Goal: Book appointment/travel/reservation

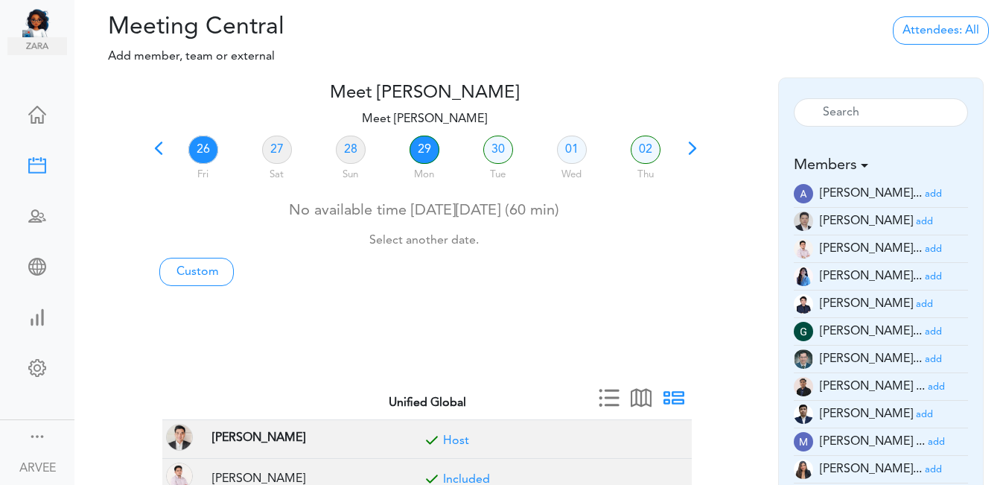
click at [418, 151] on link "29" at bounding box center [424, 149] width 30 height 28
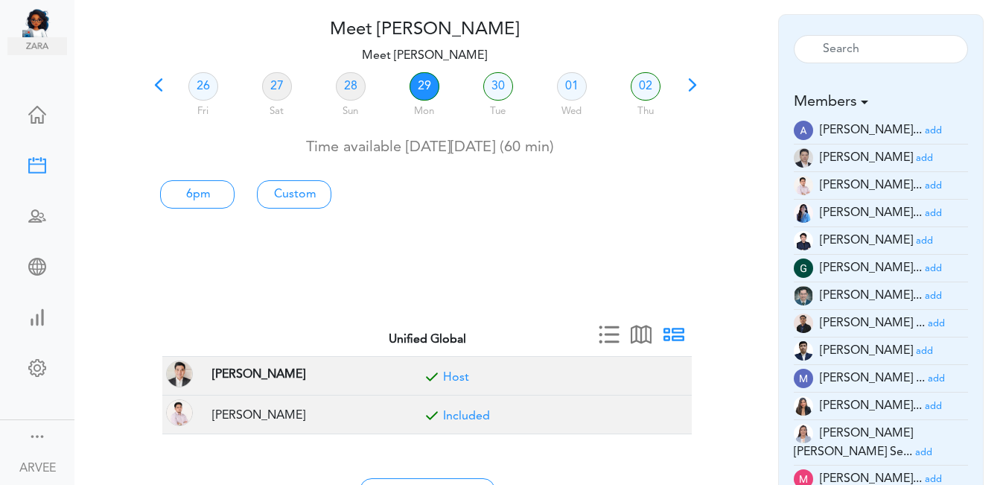
scroll to position [77, 0]
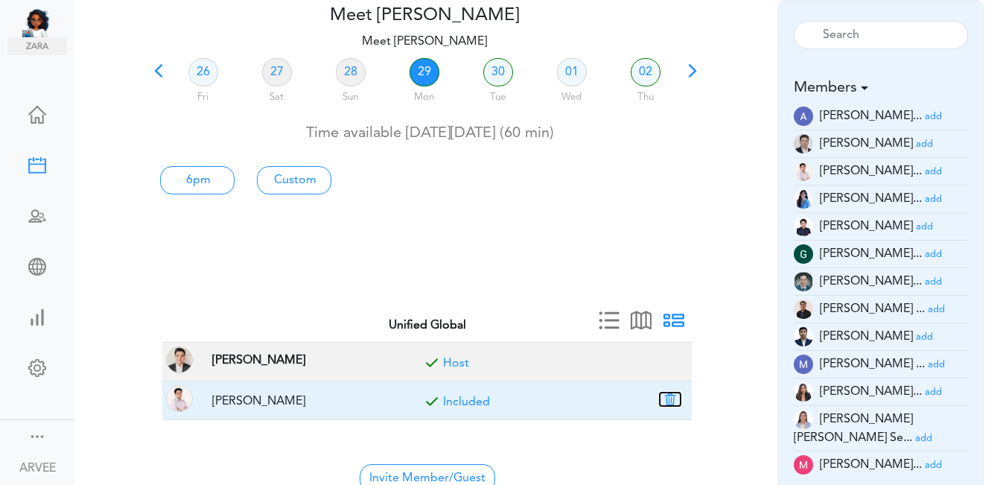
click at [668, 394] on button "button" at bounding box center [670, 398] width 21 height 13
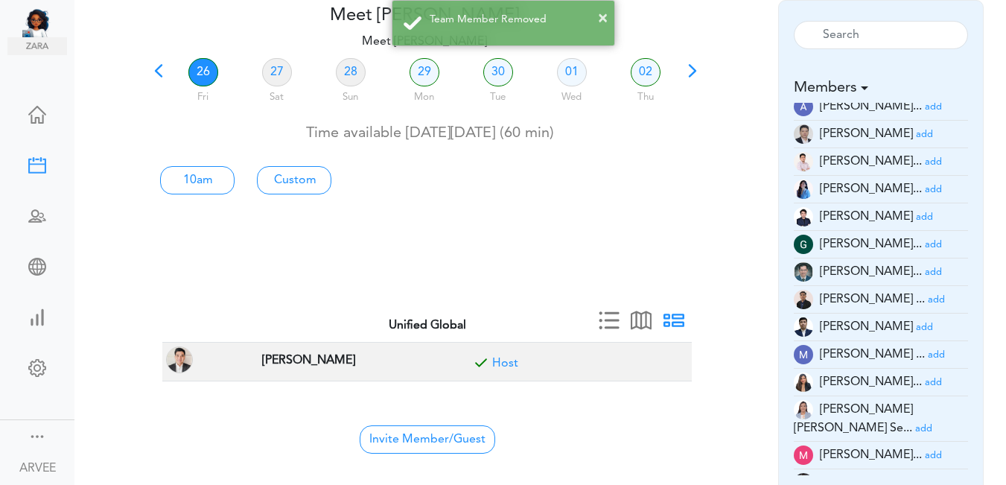
scroll to position [43, 0]
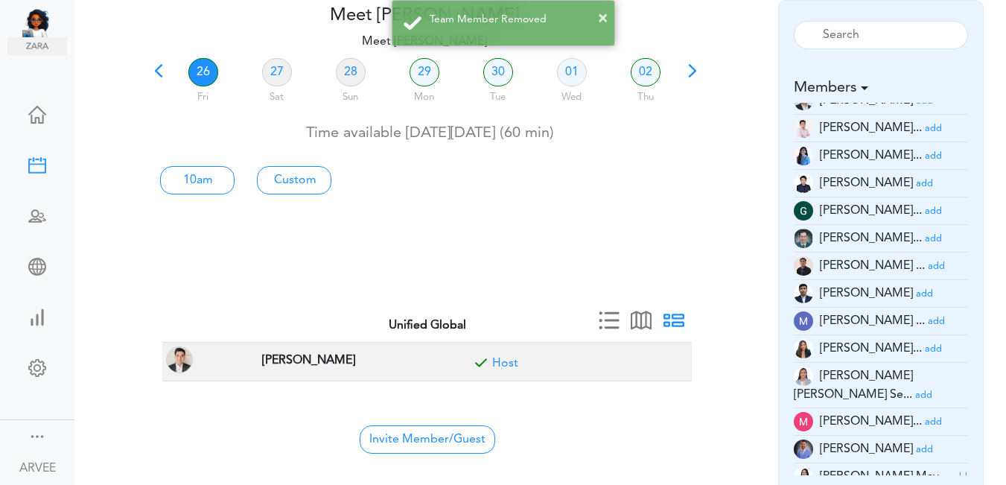
click at [925, 417] on small "add" at bounding box center [933, 422] width 17 height 10
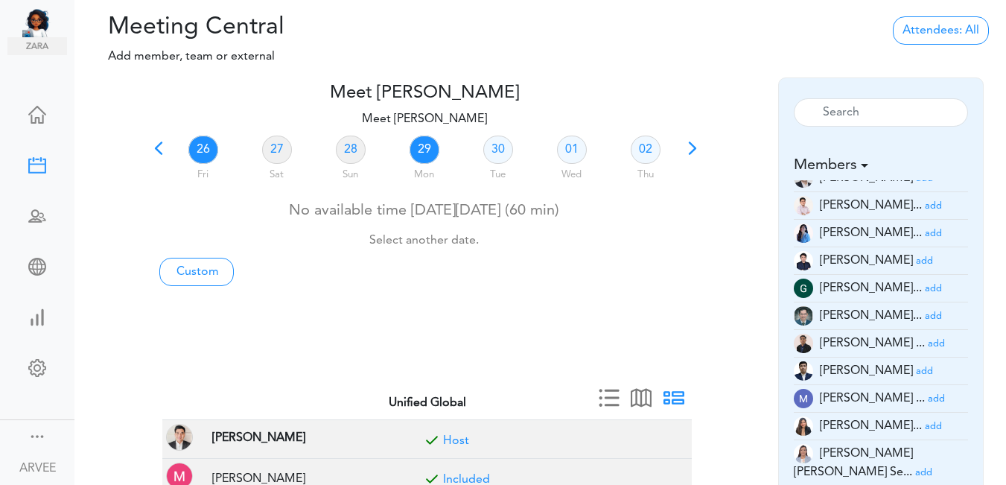
click at [424, 152] on link "29" at bounding box center [424, 149] width 30 height 28
click at [207, 269] on link "Custom" at bounding box center [196, 272] width 74 height 28
type input "Meet [PERSON_NAME]"
type input "[URL][DOMAIN_NAME][SECURITY_DATA]"
type input "[DATE]T19:00"
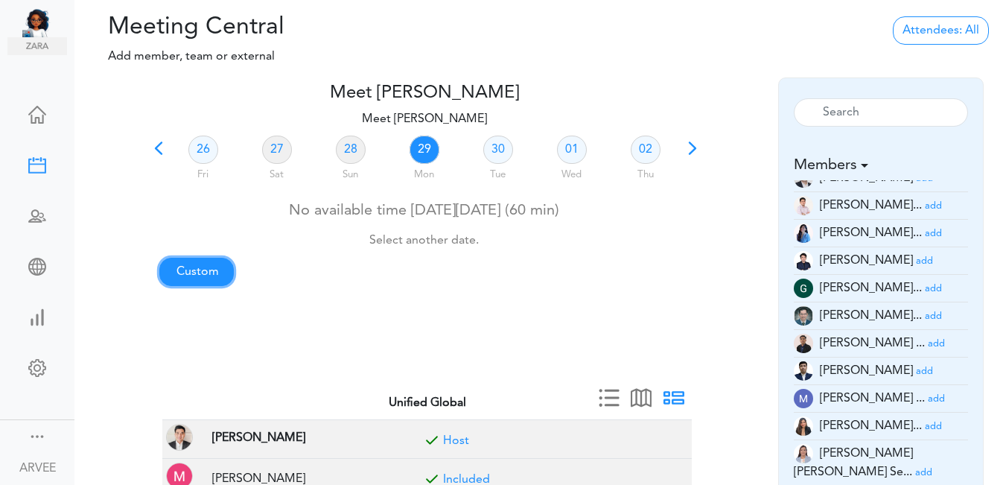
type input "[DATE]T19:30"
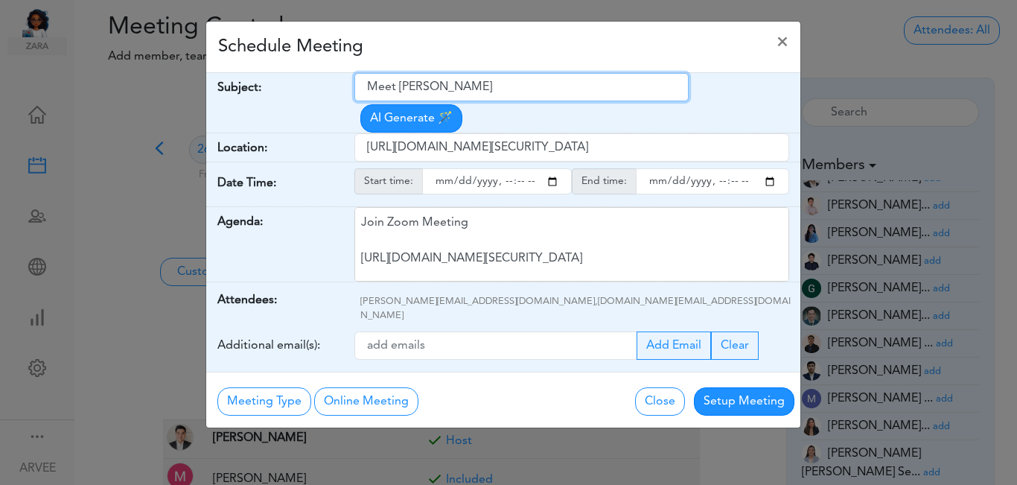
click at [369, 86] on input "Meet [PERSON_NAME]" at bounding box center [521, 87] width 334 height 28
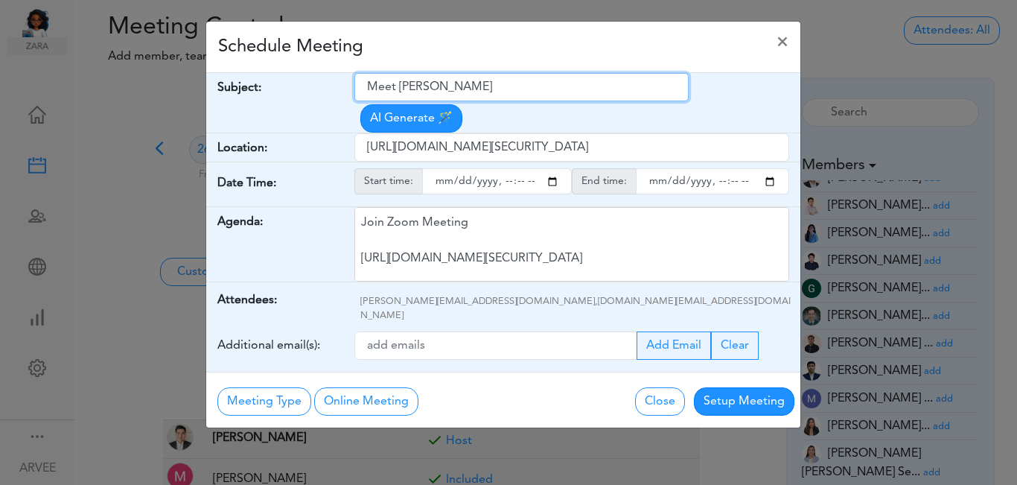
click at [369, 86] on input "Meet [PERSON_NAME]" at bounding box center [521, 87] width 334 height 28
paste input "Subject: [PERSON_NAME]- Q3 2025 Tax Plan"
click at [414, 86] on input "Subject: [PERSON_NAME]- Q3 2025 Tax Plan" at bounding box center [521, 87] width 334 height 28
type input "Client Call: [PERSON_NAME]- Q3 2025 Tax Plan"
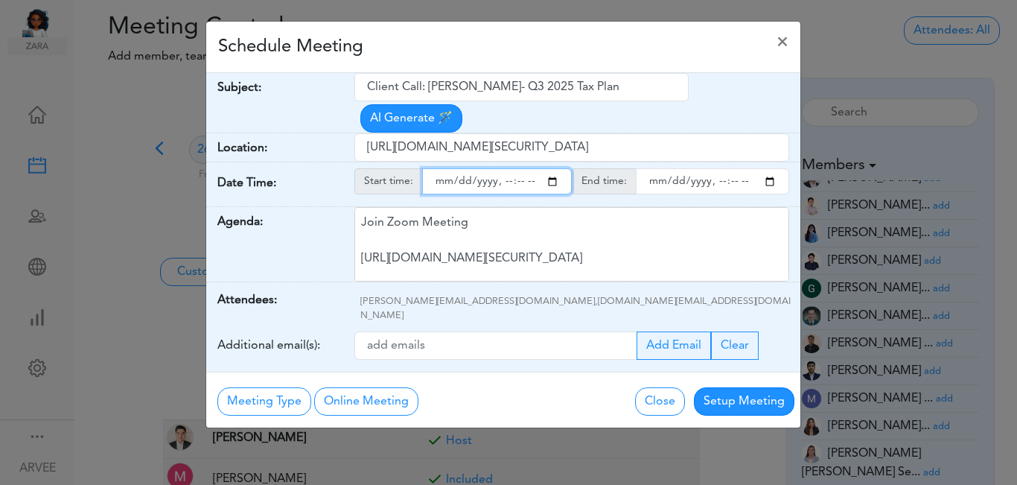
click at [552, 168] on input "starttime" at bounding box center [497, 181] width 150 height 26
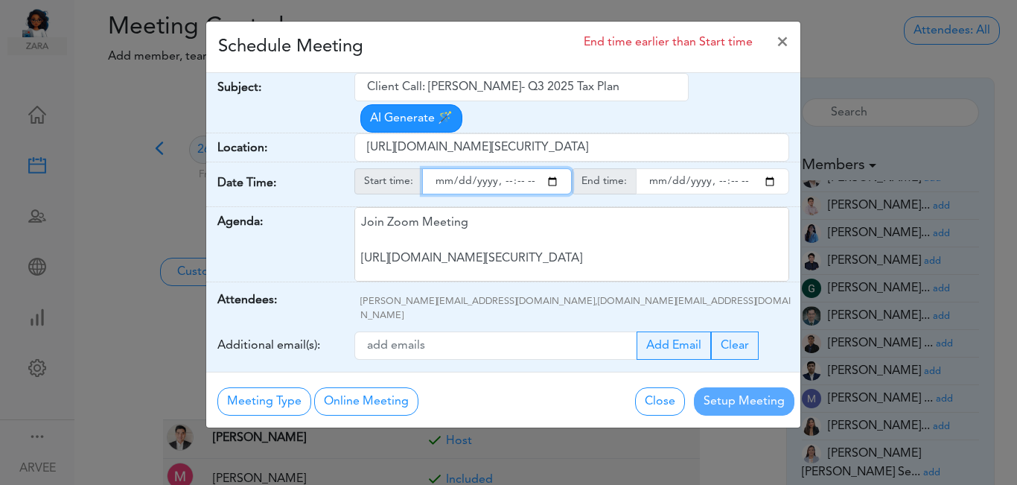
click at [502, 168] on input "starttime" at bounding box center [497, 181] width 150 height 26
type input "[DATE]T17:00"
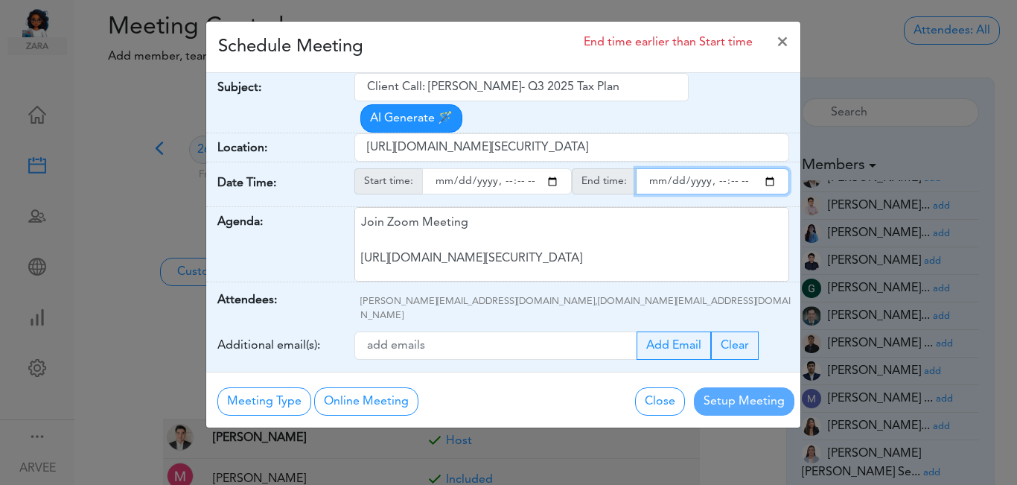
click at [767, 168] on input "endtime" at bounding box center [712, 181] width 153 height 26
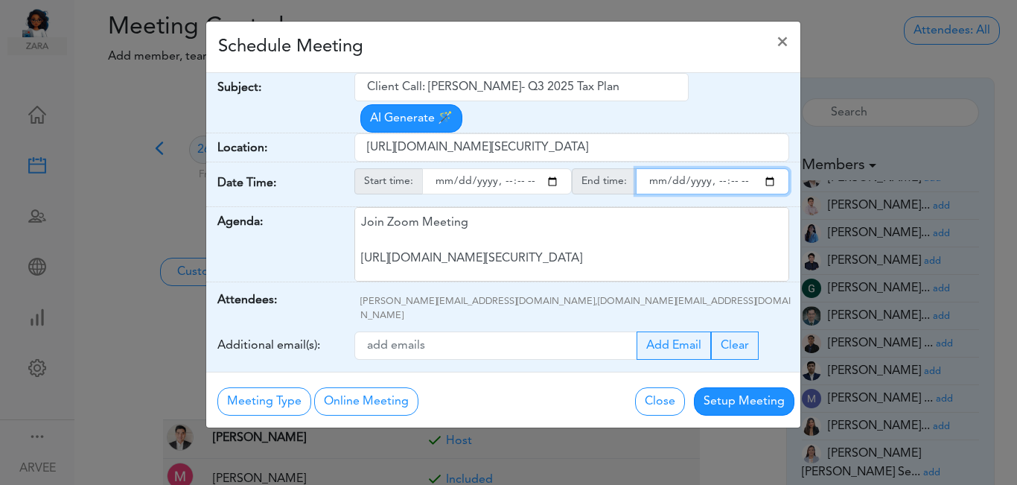
click at [717, 168] on input "endtime" at bounding box center [712, 181] width 153 height 26
type input "[DATE]T18:00"
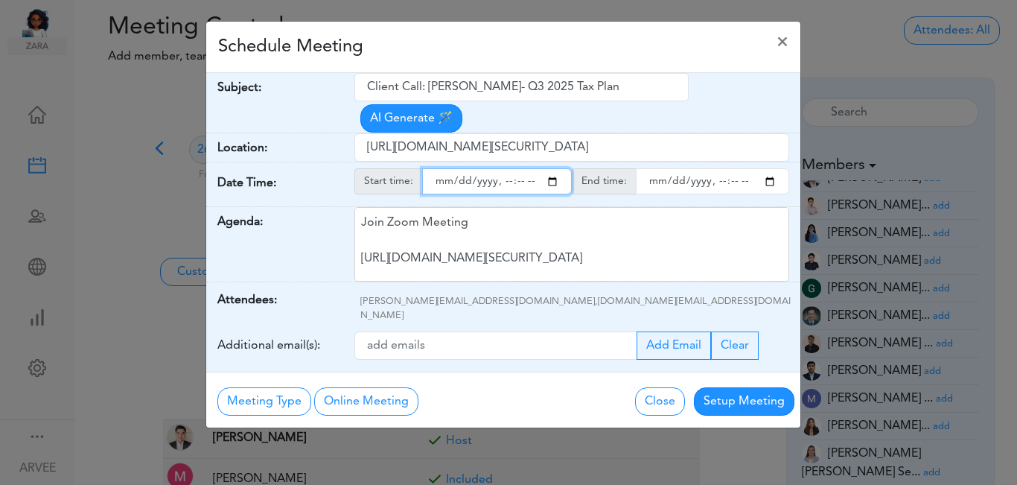
click at [520, 168] on input "starttime" at bounding box center [497, 181] width 150 height 26
type input "[DATE]T17:15"
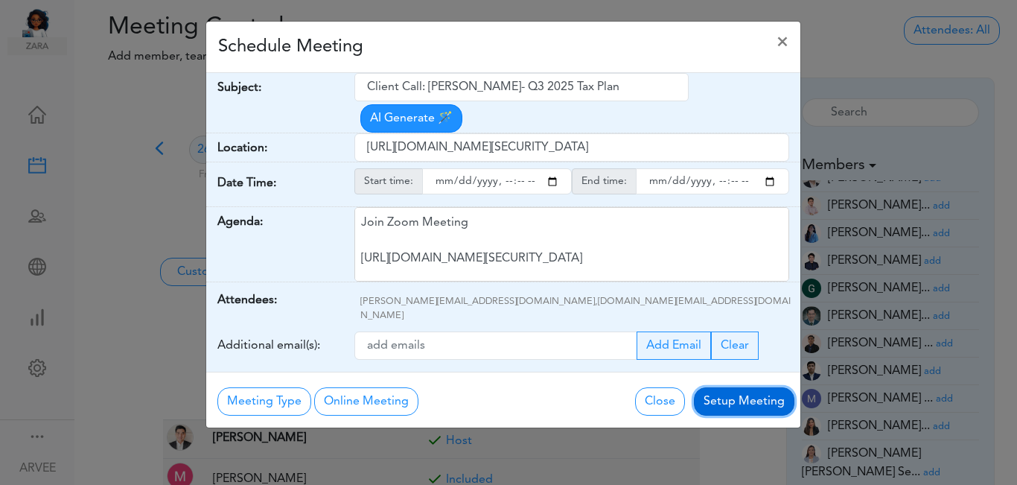
click at [745, 387] on button "Setup Meeting" at bounding box center [744, 401] width 100 height 28
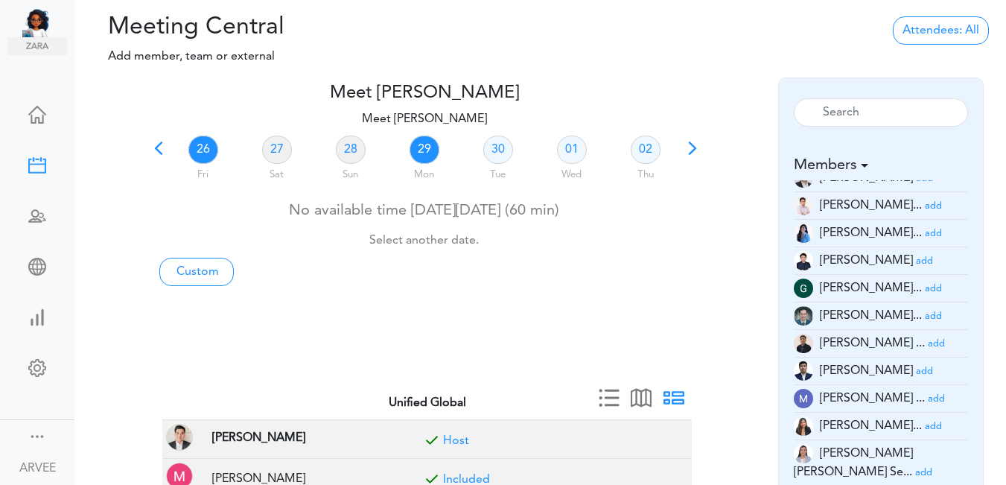
click at [430, 147] on link "29" at bounding box center [424, 149] width 30 height 28
click at [198, 272] on link "Custom" at bounding box center [196, 272] width 74 height 28
type input "Meet [PERSON_NAME]"
type input "[URL][DOMAIN_NAME][SECURITY_DATA]"
type input "[DATE]T19:00"
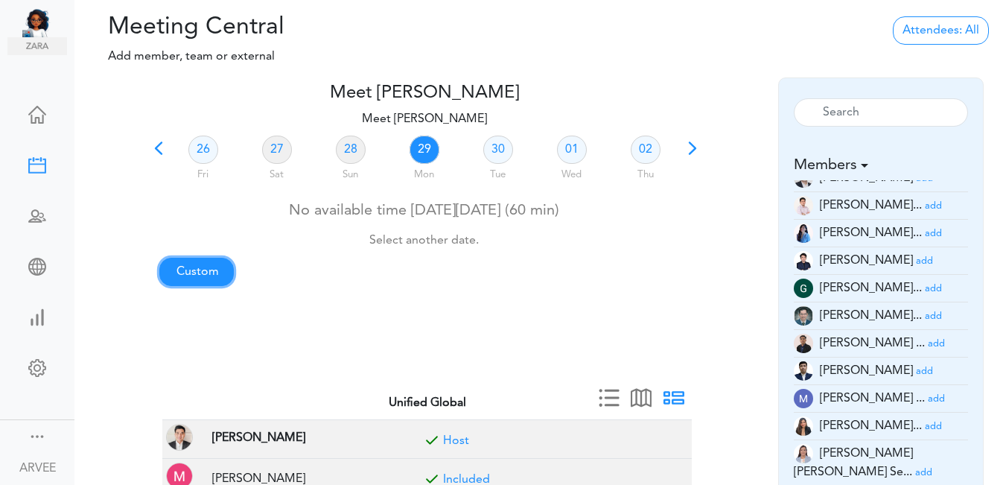
type input "[DATE]T19:30"
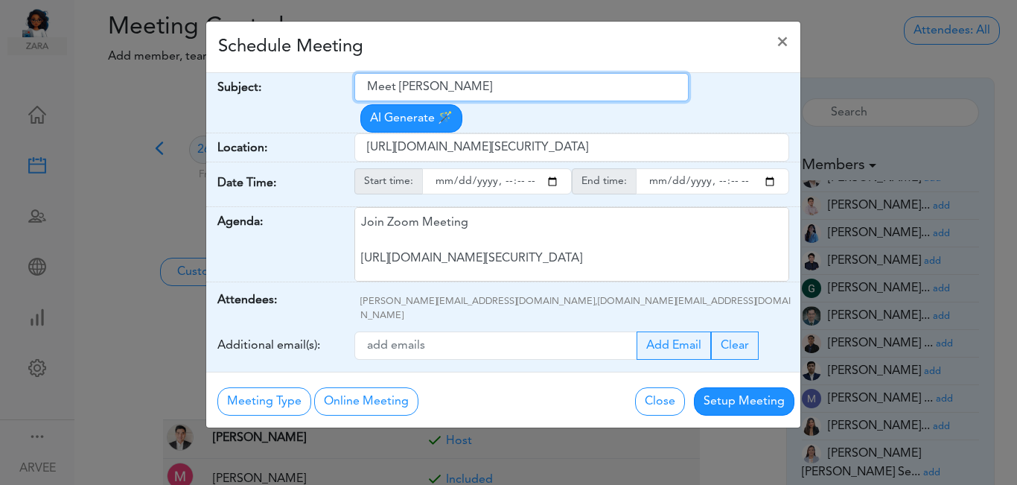
click at [370, 89] on input "Meet [PERSON_NAME]" at bounding box center [521, 87] width 334 height 28
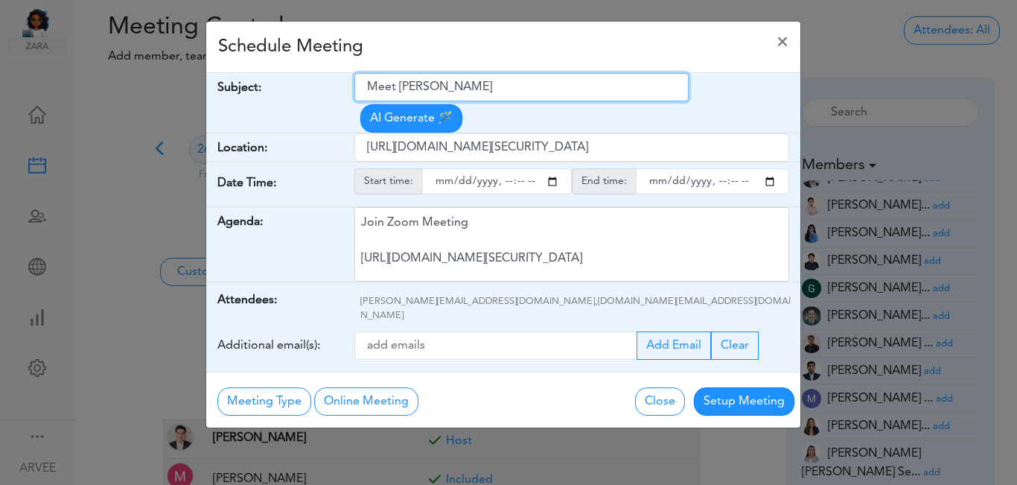
paste input "Client Call: [PERSON_NAME]- Q3 2025 Tax Plan"
click at [397, 89] on input "Client Call: [PERSON_NAME]- Q3 2025 Tax Plan" at bounding box center [521, 87] width 334 height 28
type input "Internal: [PERSON_NAME]- Q3 2025 Tax Plan"
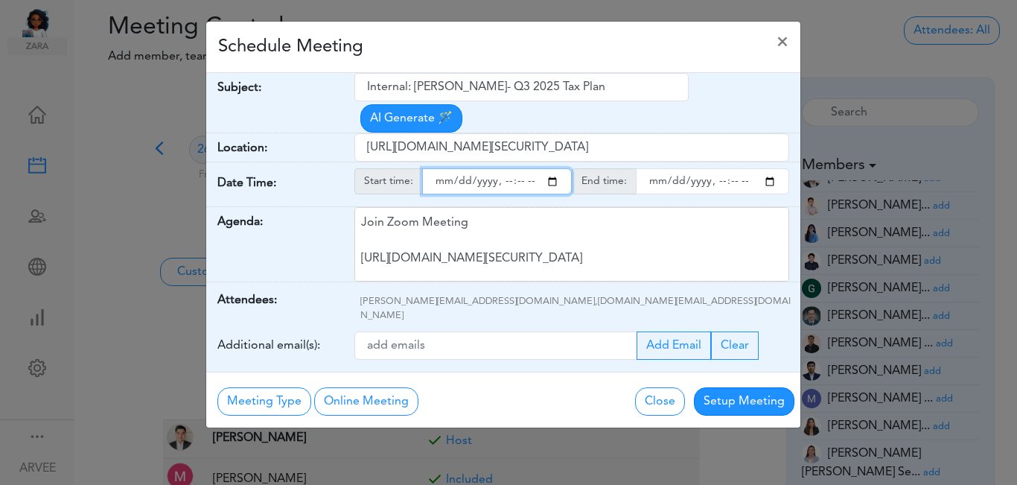
click at [552, 168] on input "starttime" at bounding box center [497, 181] width 150 height 26
click at [502, 168] on input "starttime" at bounding box center [497, 181] width 150 height 26
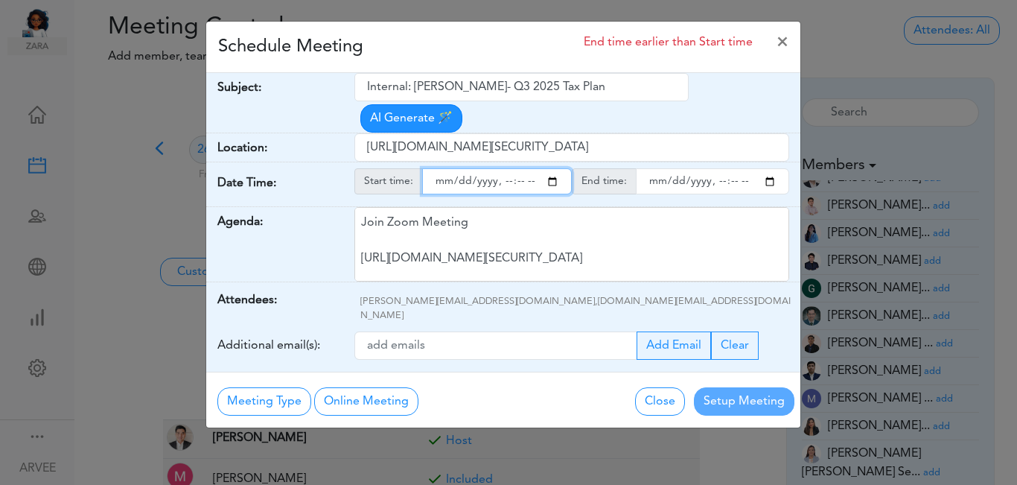
type input "[DATE]T17:00"
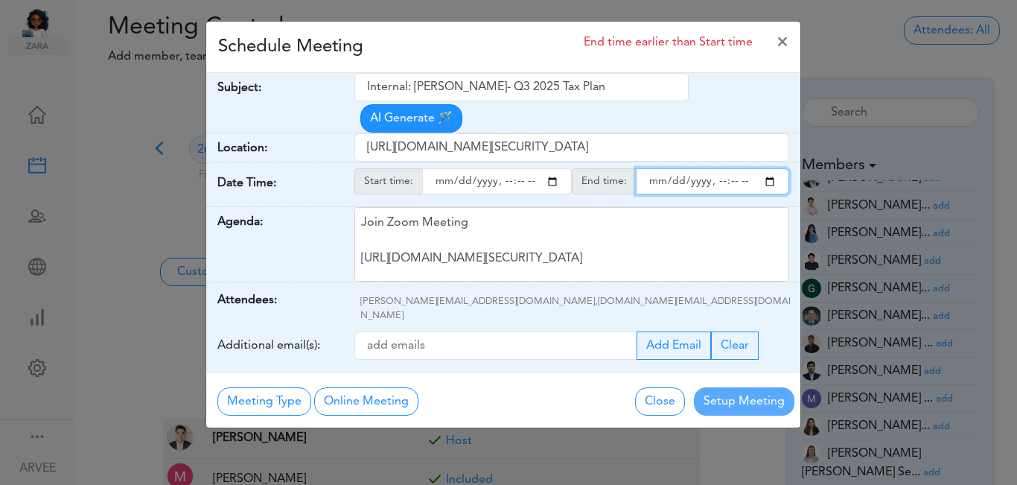
click at [767, 168] on input "endtime" at bounding box center [712, 181] width 153 height 26
click at [715, 168] on input "endtime" at bounding box center [712, 181] width 153 height 26
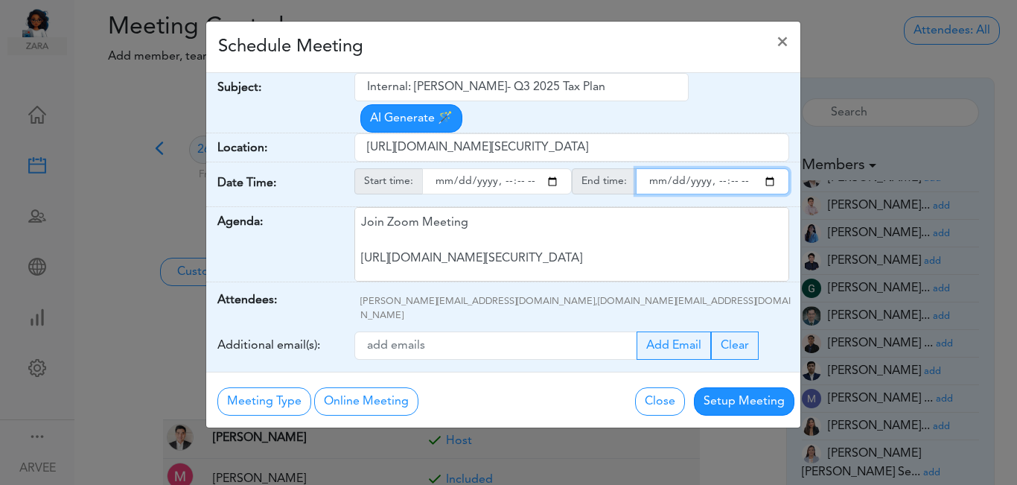
type input "[DATE]T17:15"
click at [587, 50] on div "Schedule Meeting ×" at bounding box center [503, 47] width 594 height 51
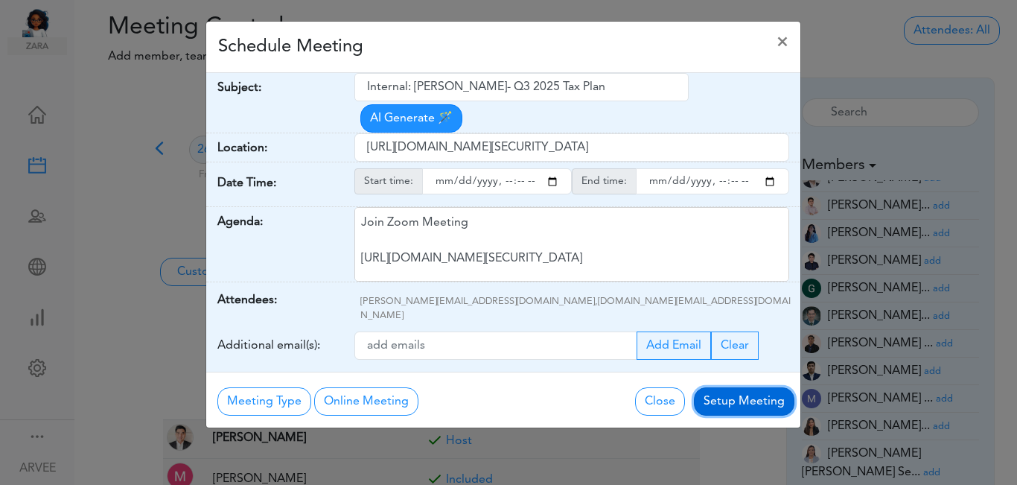
click at [738, 387] on button "Setup Meeting" at bounding box center [744, 401] width 100 height 28
